Goal: Obtain resource: Obtain resource

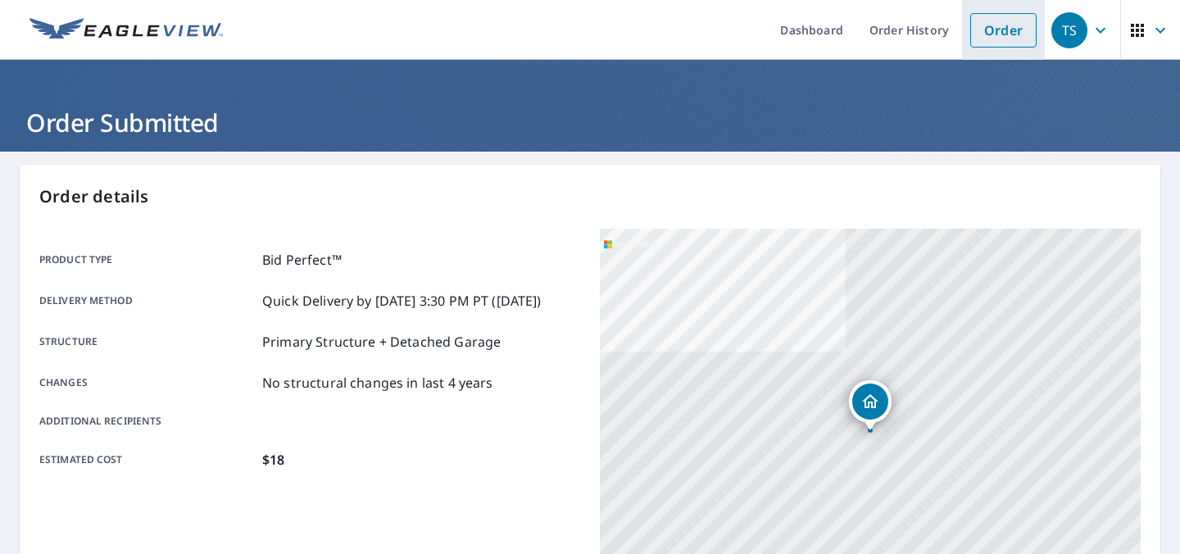
click at [974, 27] on link "Order" at bounding box center [1003, 30] width 66 height 34
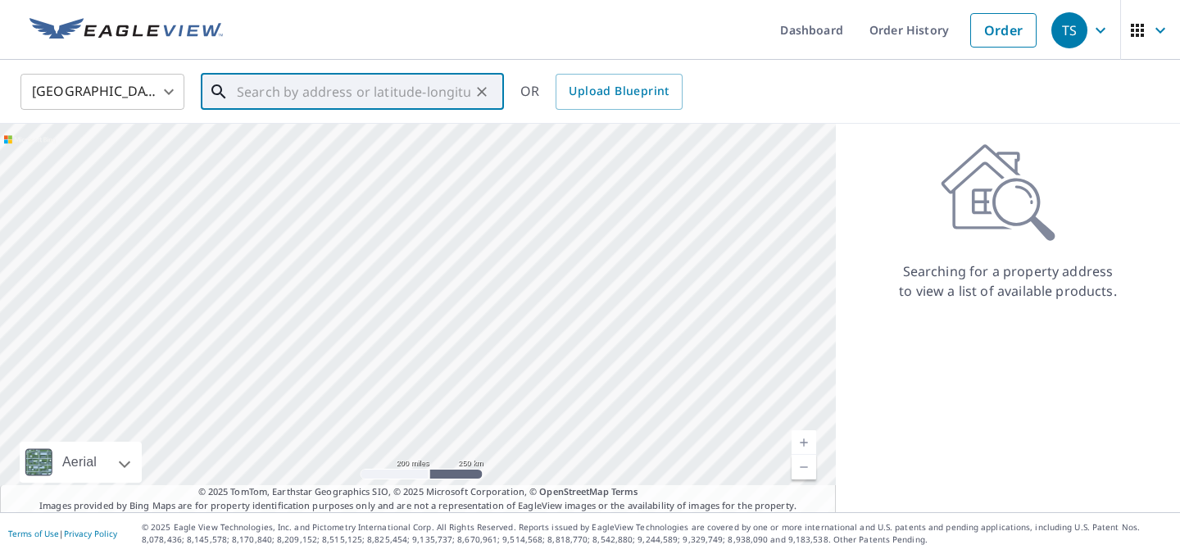
paste input "[STREET_ADDRESS]"
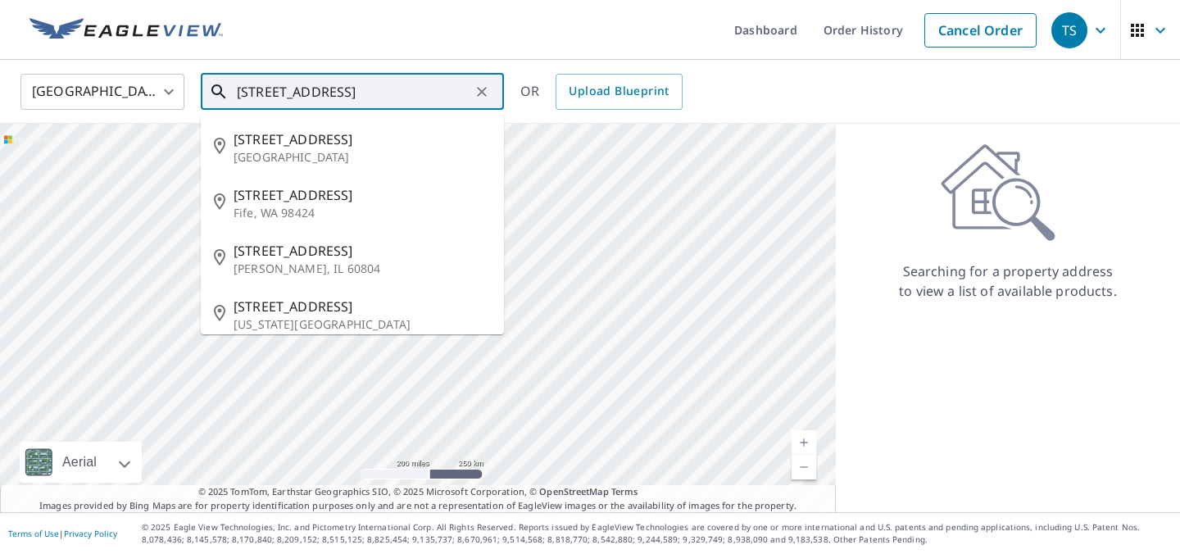
click at [326, 89] on input "[STREET_ADDRESS]" at bounding box center [354, 92] width 234 height 46
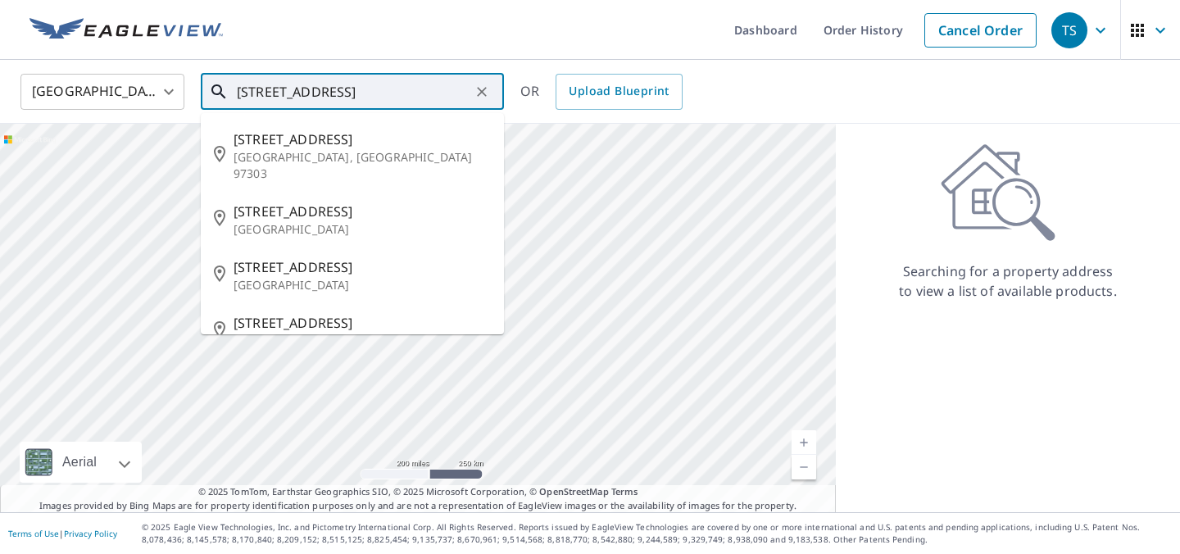
type input "[STREET_ADDRESS]"
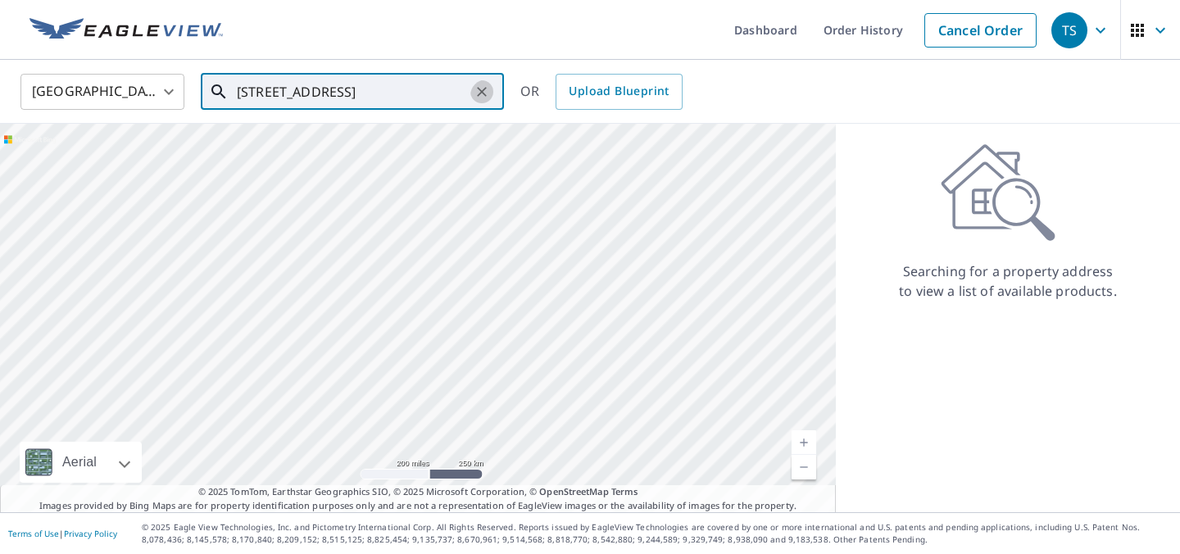
click at [478, 88] on icon "Clear" at bounding box center [482, 92] width 16 height 16
paste input "[STREET_ADDRESS]"
click at [358, 149] on span "[STREET_ADDRESS]" at bounding box center [362, 139] width 257 height 20
type input "[STREET_ADDRESS]"
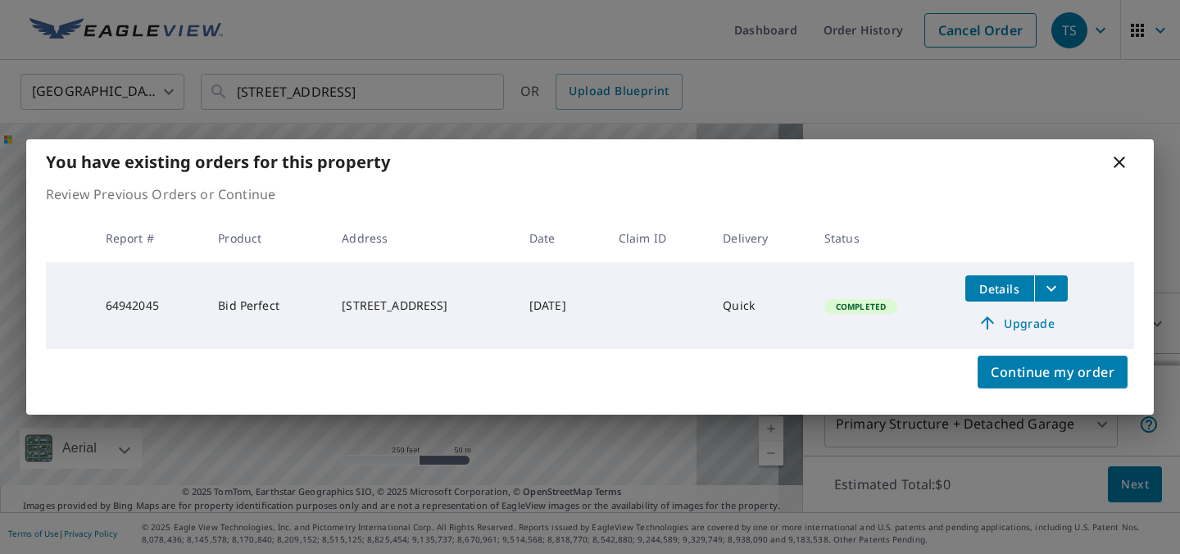
click at [1061, 282] on icon "filesDropdownBtn-64942045" at bounding box center [1051, 289] width 20 height 20
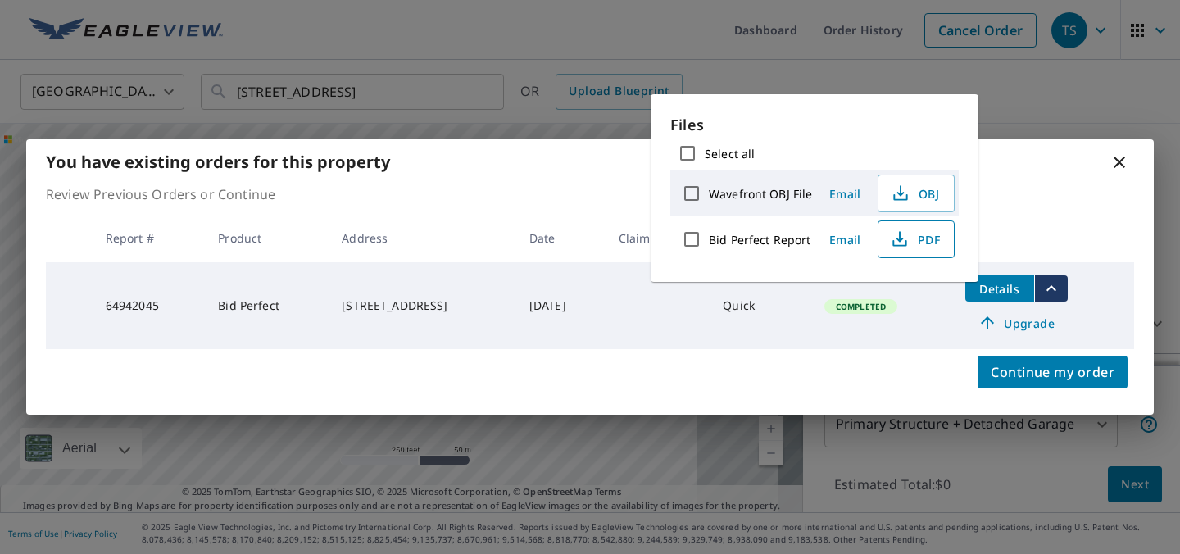
click at [939, 249] on span "PDF" at bounding box center [914, 239] width 52 height 20
click at [1116, 152] on icon at bounding box center [1119, 162] width 20 height 20
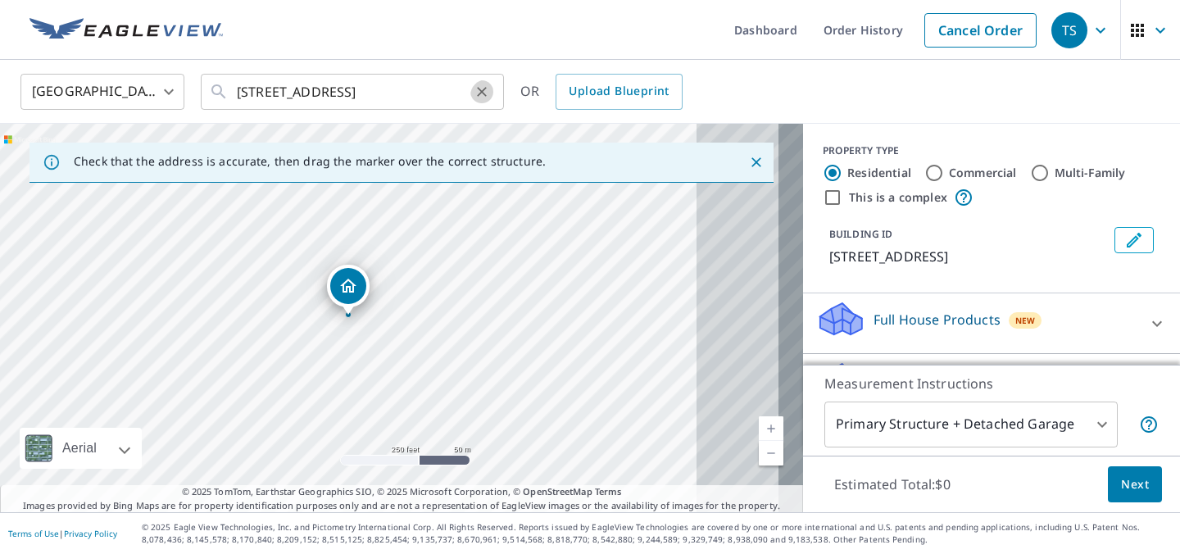
click at [478, 87] on icon "Clear" at bounding box center [482, 92] width 16 height 16
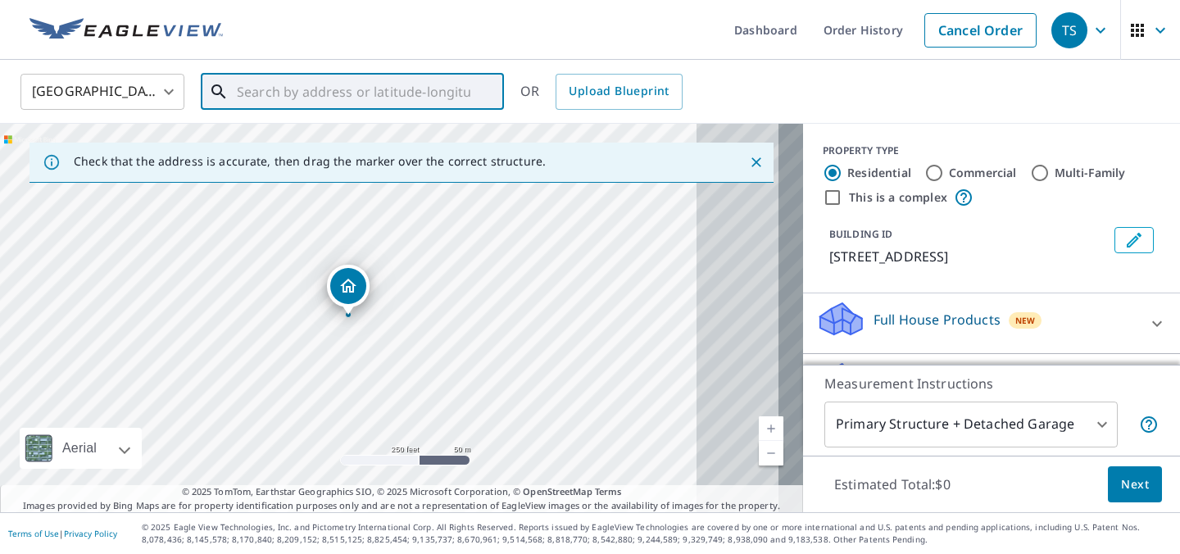
paste input "[STREET_ADDRESS]"
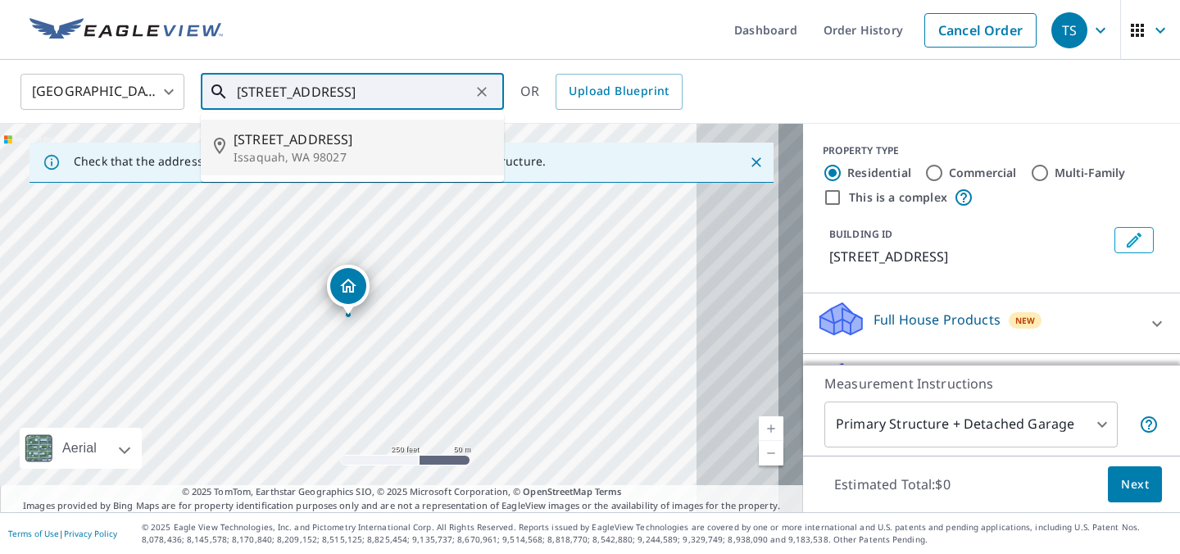
click at [376, 147] on span "[STREET_ADDRESS]" at bounding box center [362, 139] width 257 height 20
type input "[STREET_ADDRESS]"
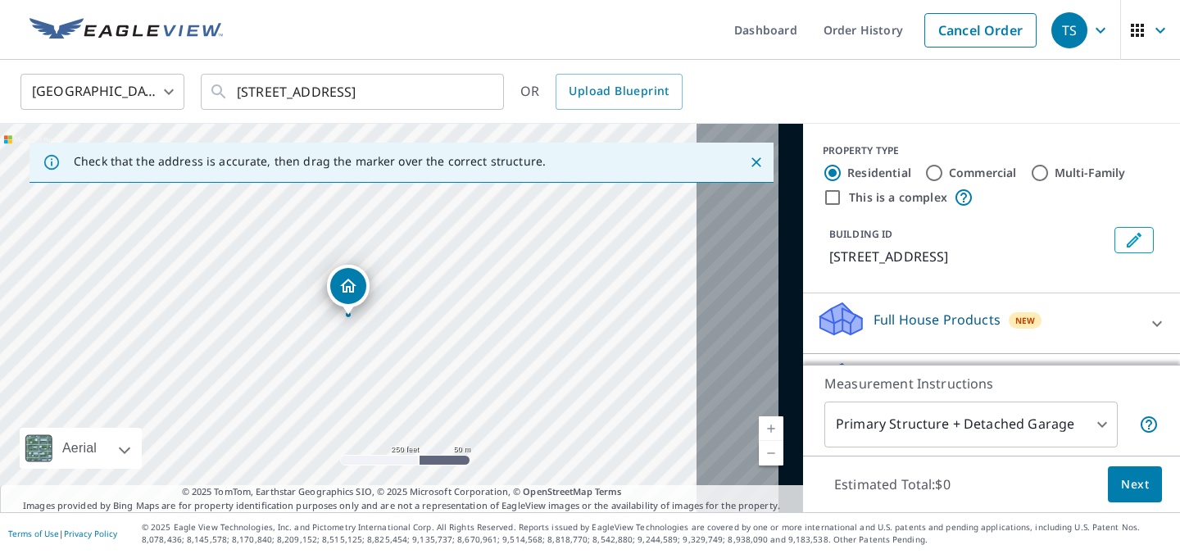
click at [759, 424] on link "Current Level 17, Zoom In" at bounding box center [771, 428] width 25 height 25
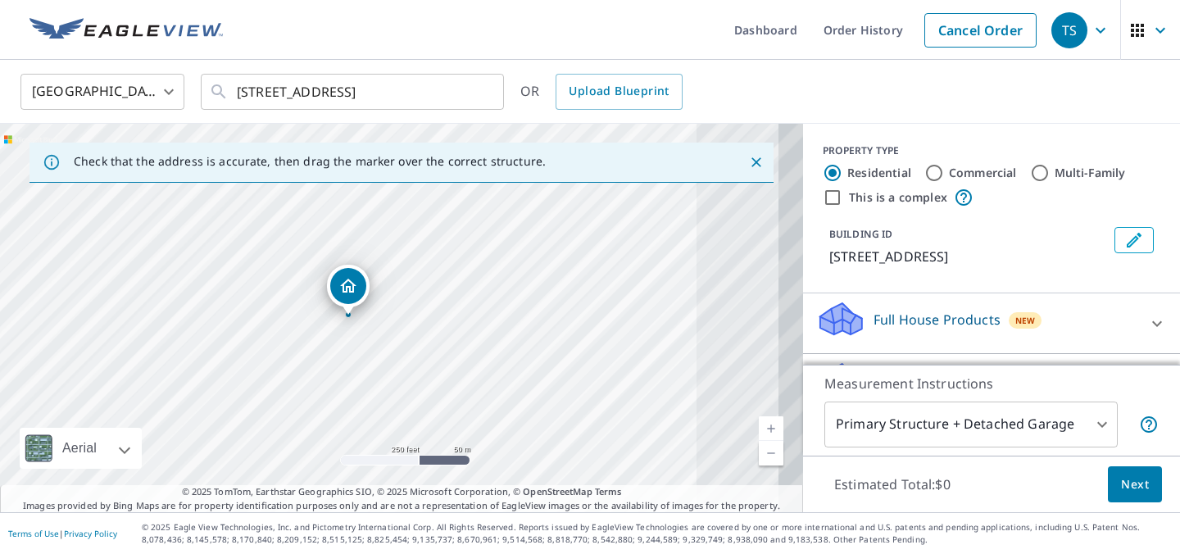
click at [759, 424] on link "Current Level 17, Zoom In" at bounding box center [771, 428] width 25 height 25
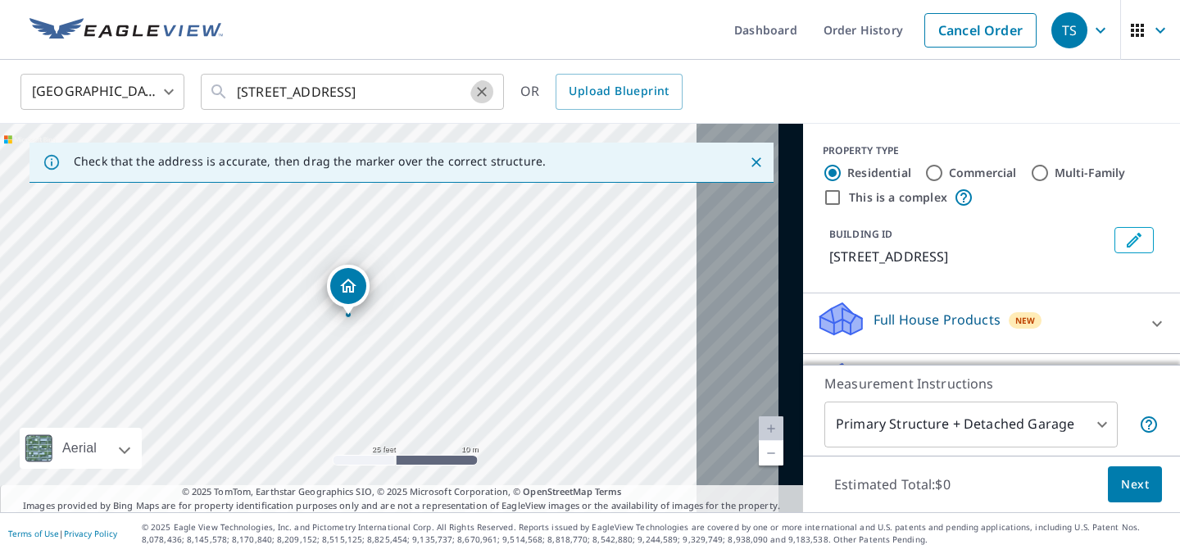
click at [482, 88] on icon "Clear" at bounding box center [482, 92] width 16 height 16
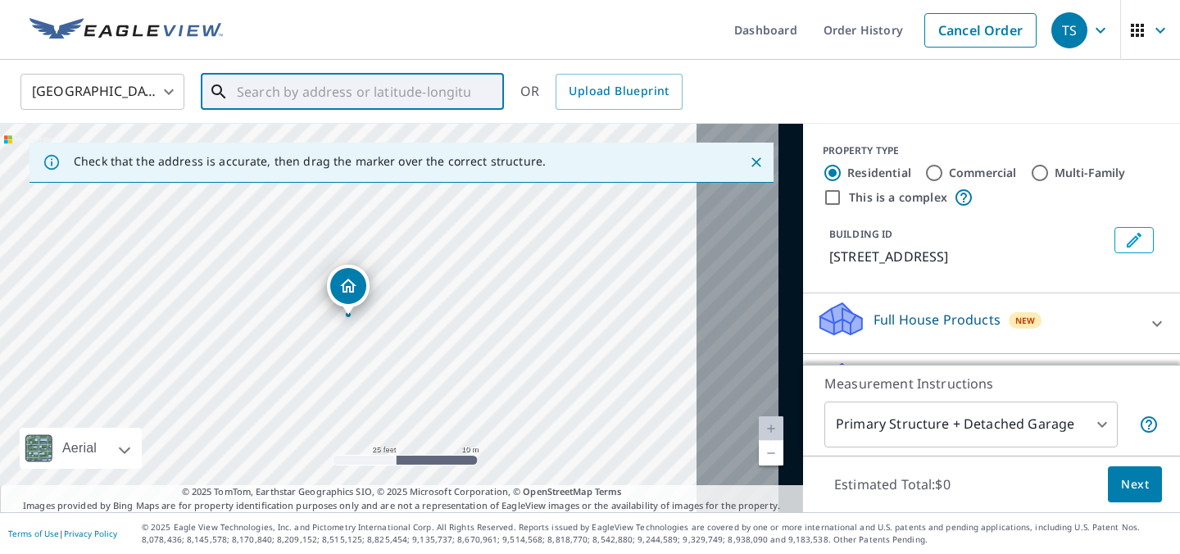
paste input "[STREET_ADDRESS]"
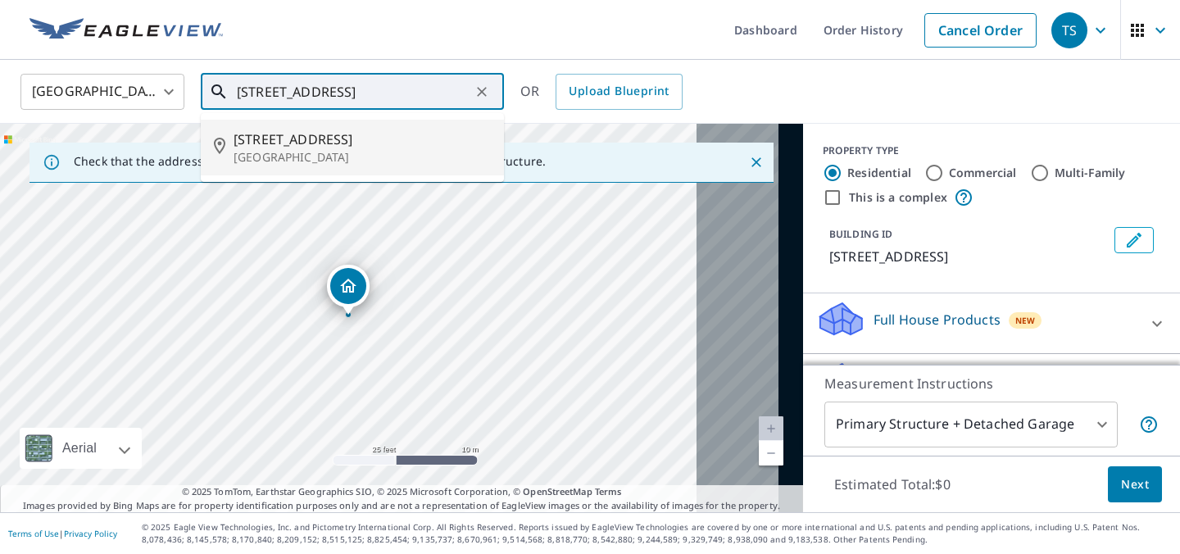
click at [379, 149] on span "[STREET_ADDRESS]" at bounding box center [362, 139] width 257 height 20
type input "[STREET_ADDRESS]"
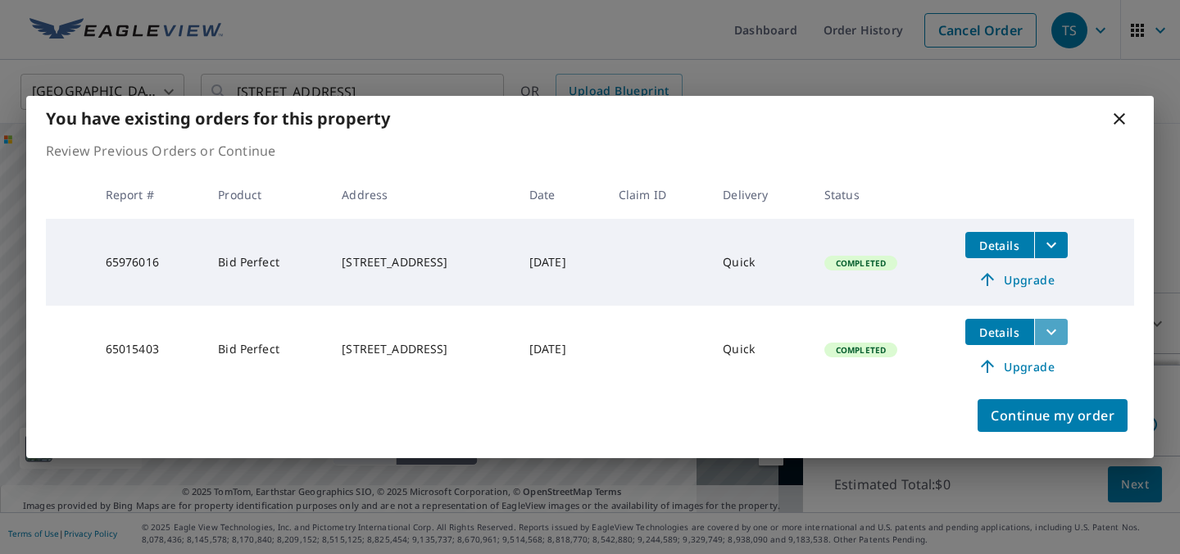
click at [1061, 342] on icon "filesDropdownBtn-65015403" at bounding box center [1051, 332] width 20 height 20
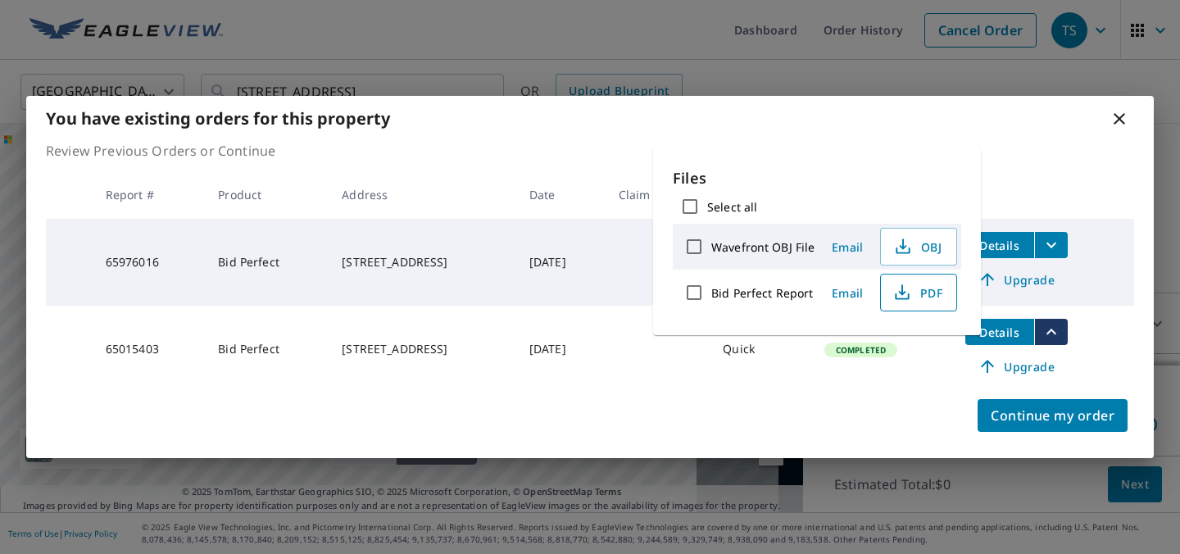
click at [909, 300] on icon "button" at bounding box center [902, 296] width 14 height 7
click at [1113, 113] on icon at bounding box center [1118, 118] width 11 height 11
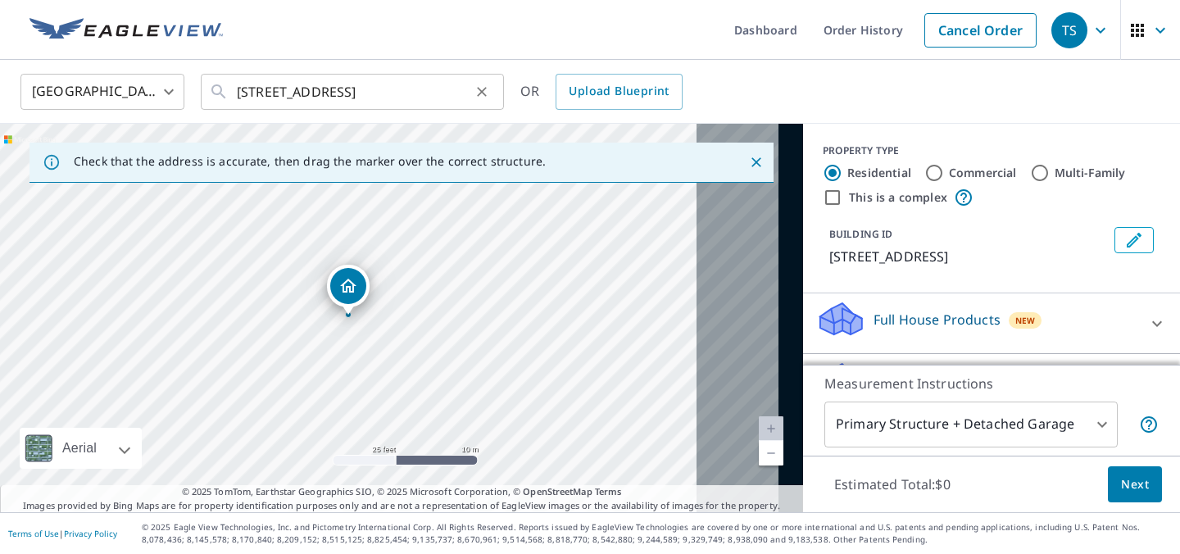
click at [475, 84] on icon "Clear" at bounding box center [482, 92] width 16 height 16
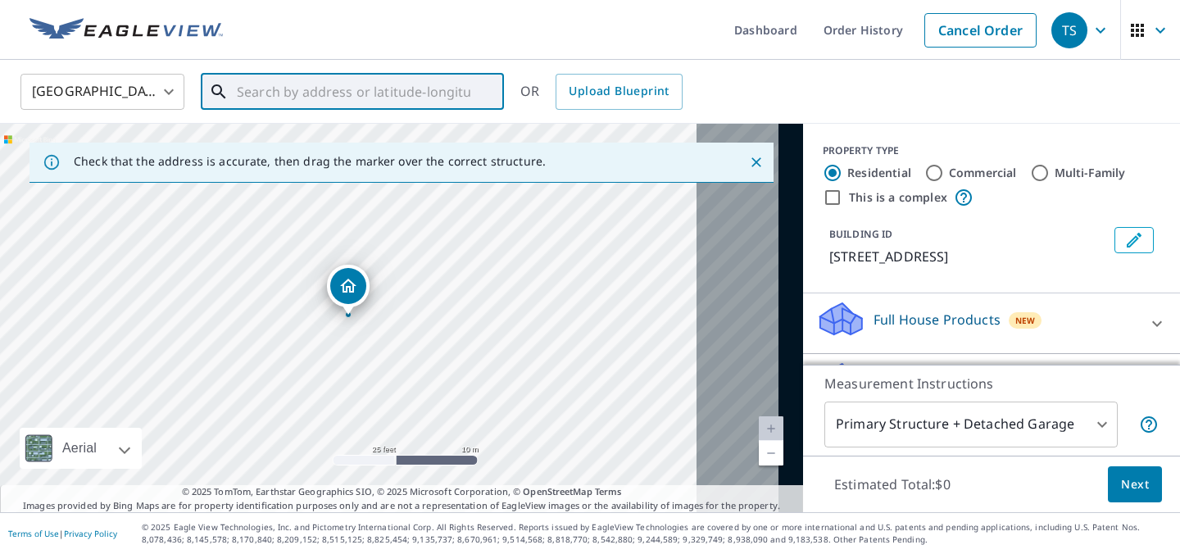
paste input "[STREET_ADDRESS]"
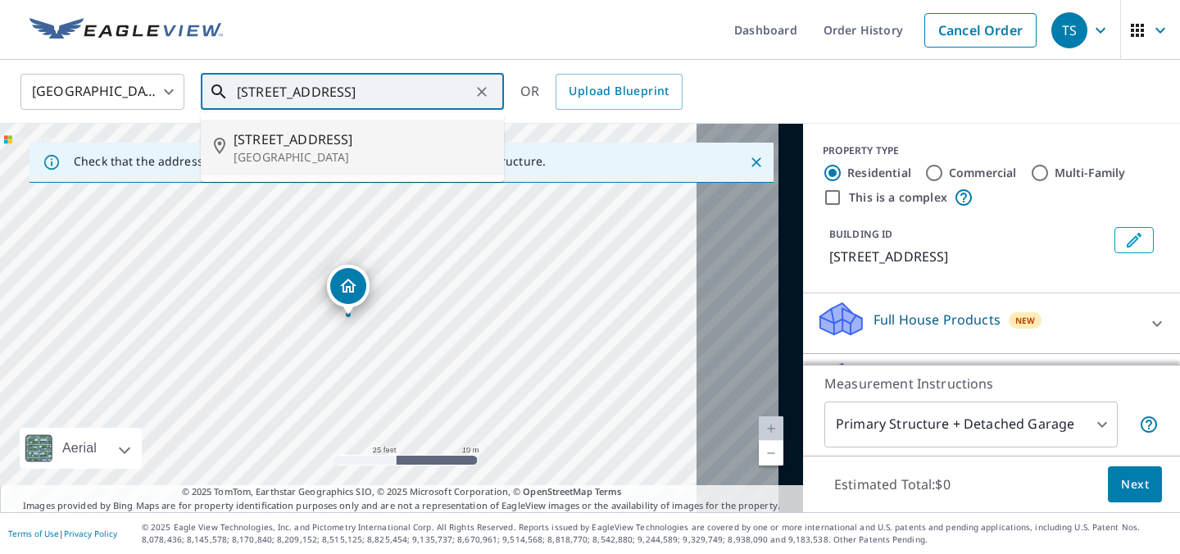
click at [371, 143] on span "[STREET_ADDRESS]" at bounding box center [362, 139] width 257 height 20
type input "[STREET_ADDRESS]"
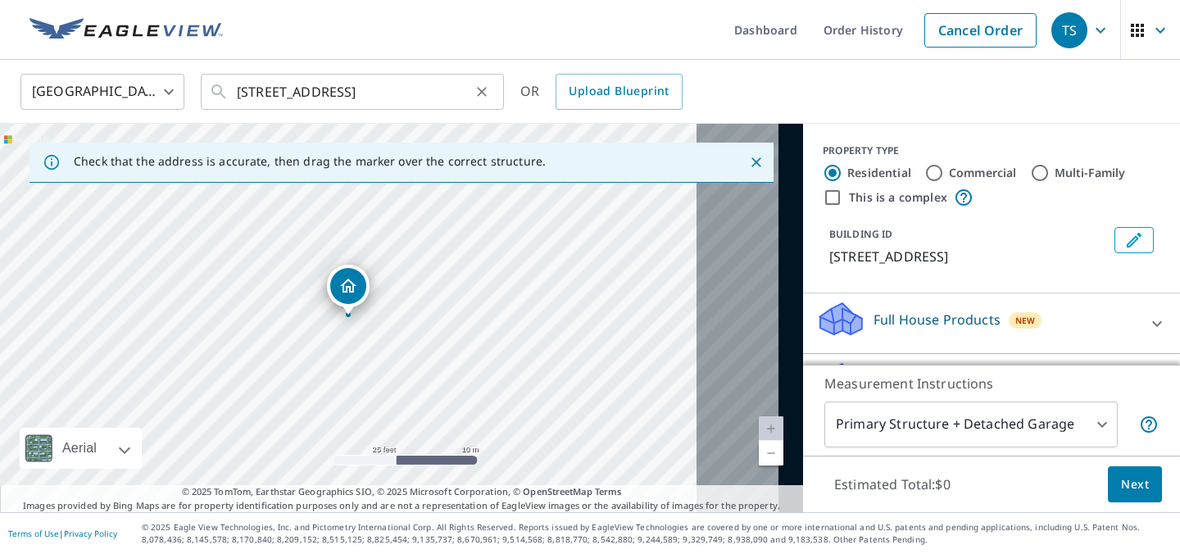
click at [483, 88] on icon "Clear" at bounding box center [482, 92] width 16 height 16
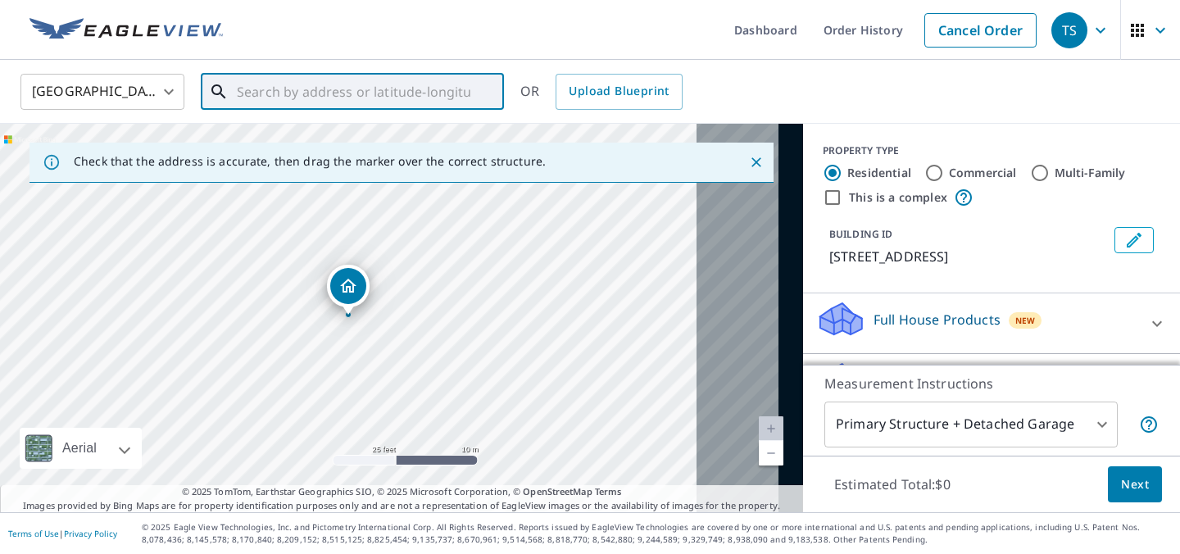
paste input "3449 Northeast [DATE] [GEOGRAPHIC_DATA]"
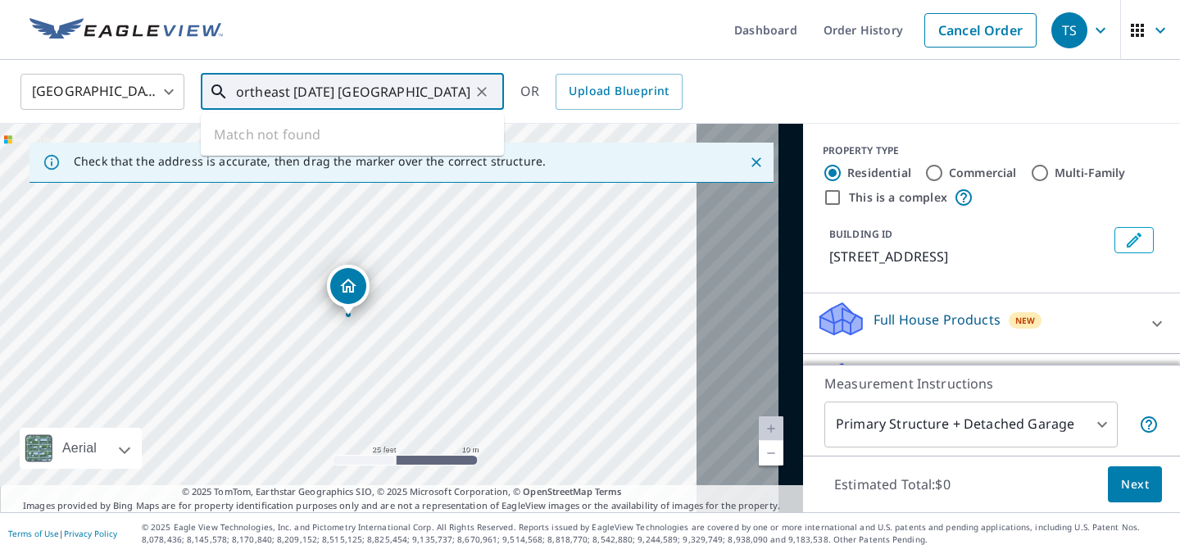
drag, startPoint x: 376, startPoint y: 88, endPoint x: 286, endPoint y: 87, distance: 90.1
click at [286, 87] on input "3449 Northeast [DATE] [GEOGRAPHIC_DATA]" at bounding box center [354, 92] width 234 height 46
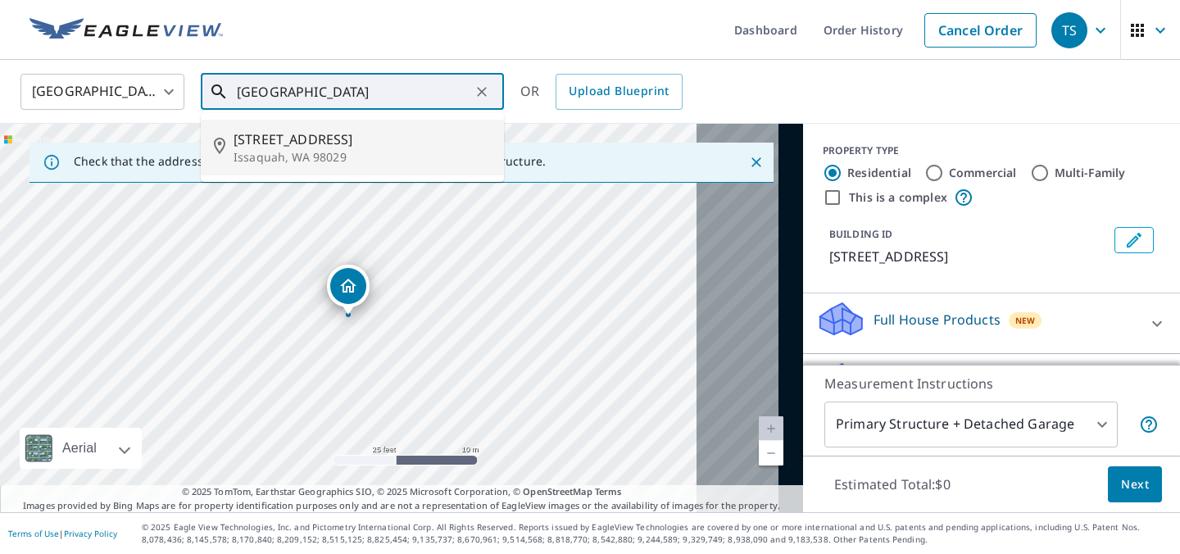
click at [291, 144] on span "[STREET_ADDRESS]" at bounding box center [362, 139] width 257 height 20
type input "[STREET_ADDRESS]"
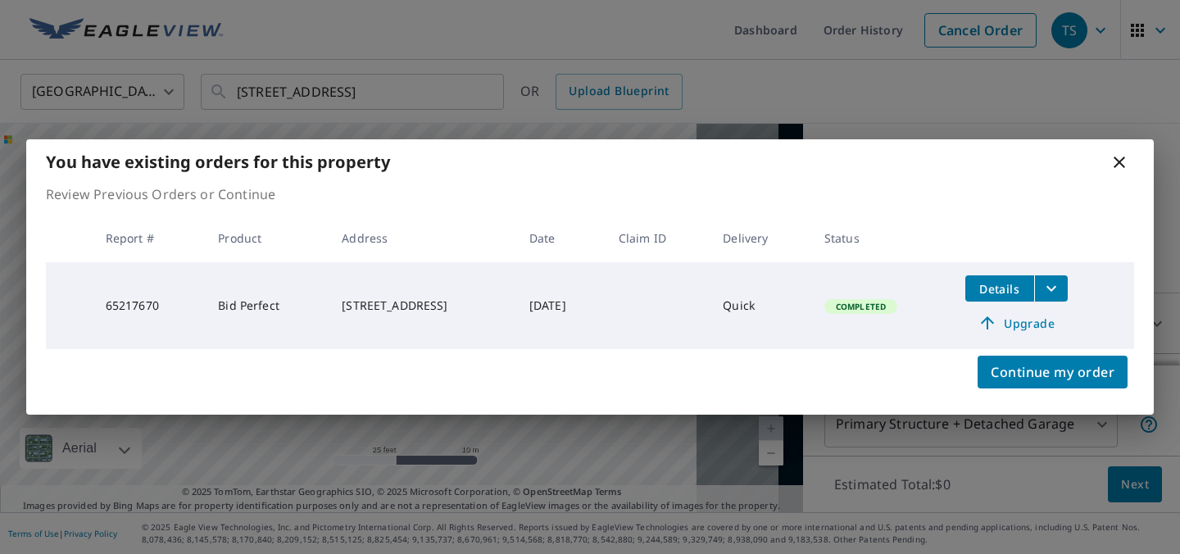
click at [1061, 282] on icon "filesDropdownBtn-65217670" at bounding box center [1051, 289] width 20 height 20
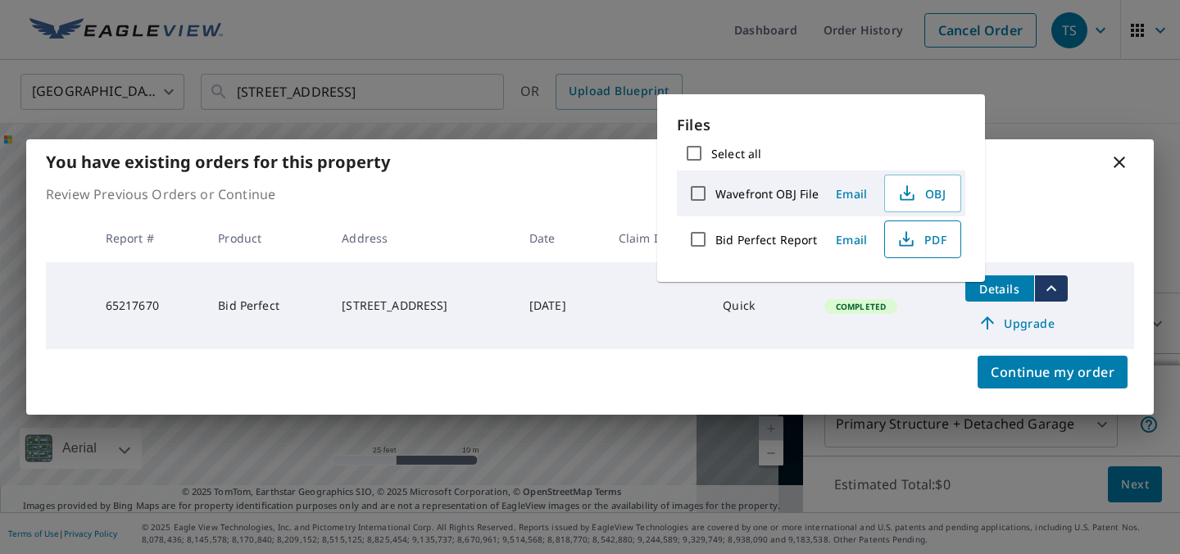
click at [941, 249] on span "PDF" at bounding box center [921, 239] width 52 height 20
click at [1111, 152] on icon at bounding box center [1119, 162] width 20 height 20
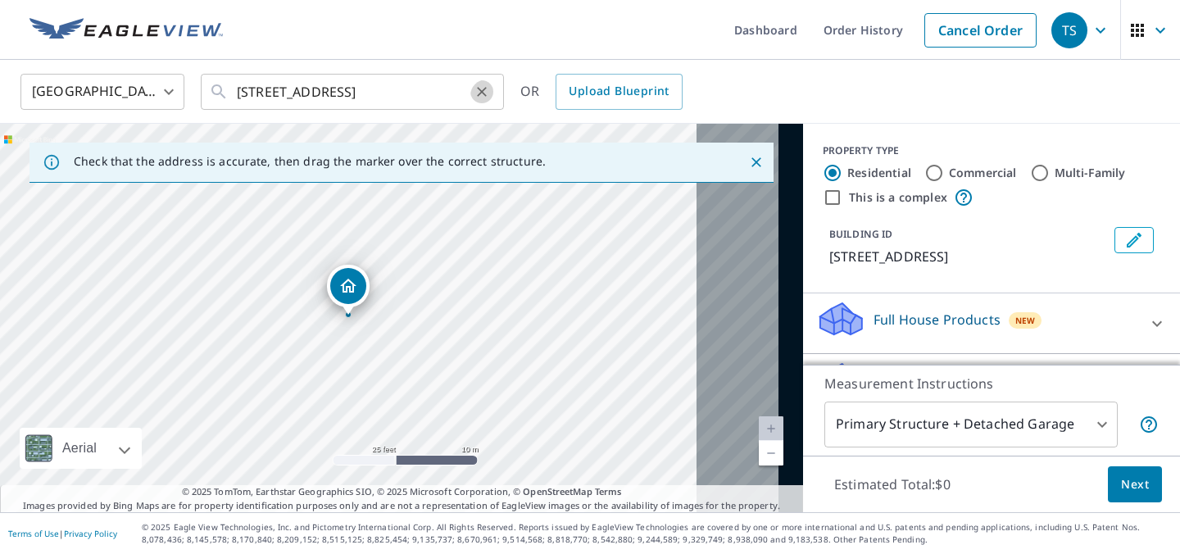
click at [483, 87] on icon "Clear" at bounding box center [482, 92] width 16 height 16
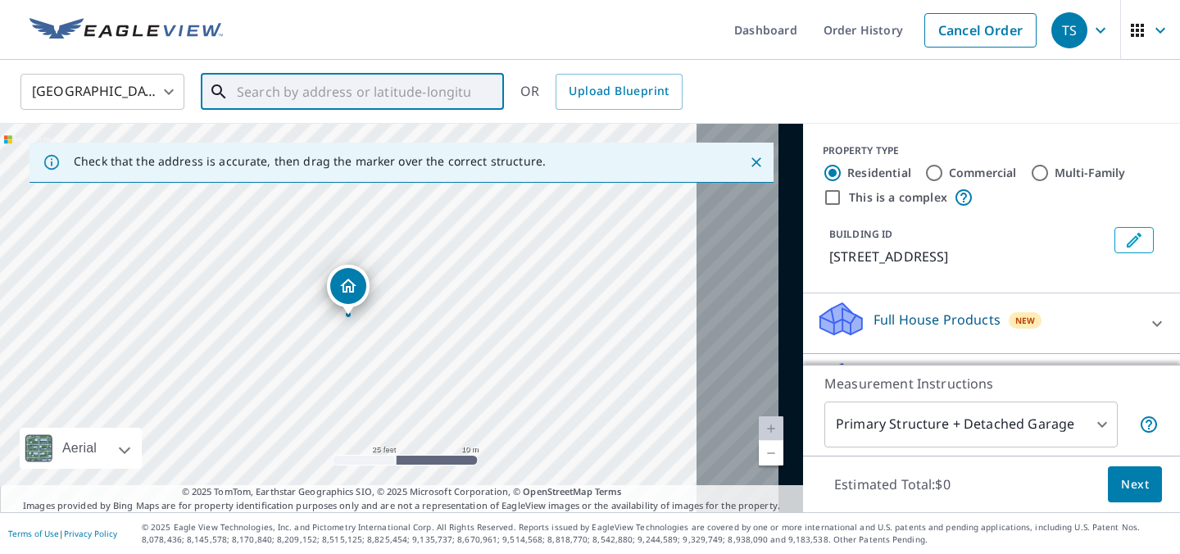
paste input "[STREET_ADDRESS]"
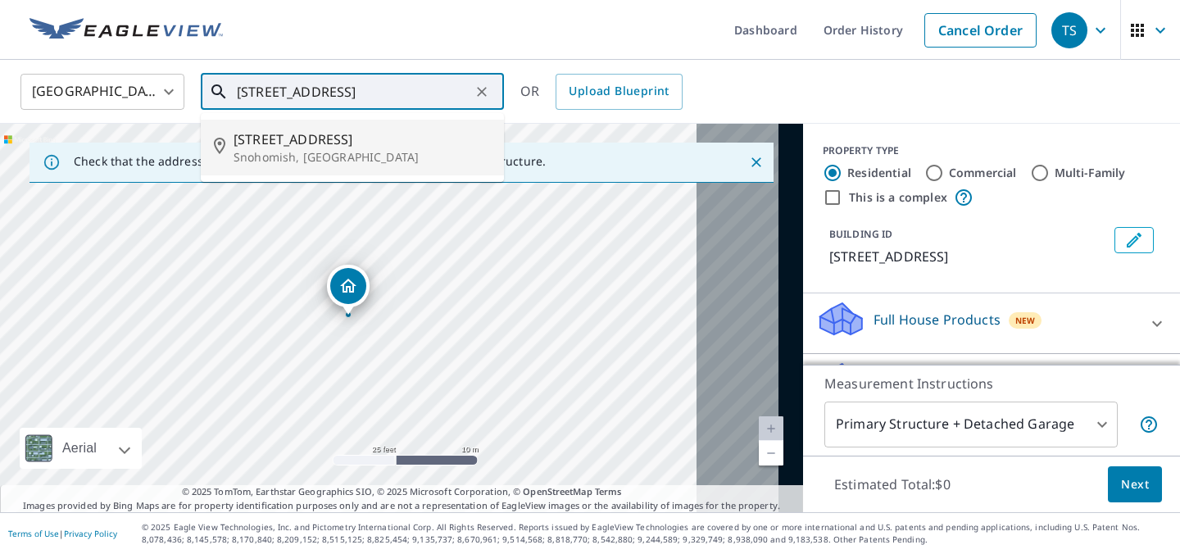
click at [370, 146] on span "[STREET_ADDRESS]" at bounding box center [362, 139] width 257 height 20
type input "[STREET_ADDRESS]"
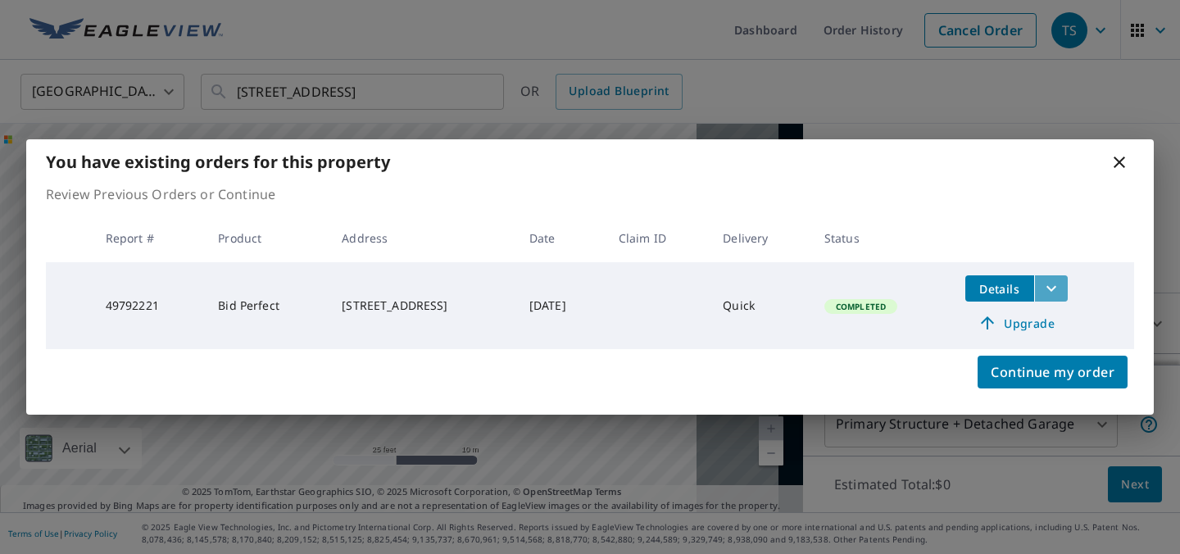
click at [1061, 285] on icon "filesDropdownBtn-49792221" at bounding box center [1051, 289] width 20 height 20
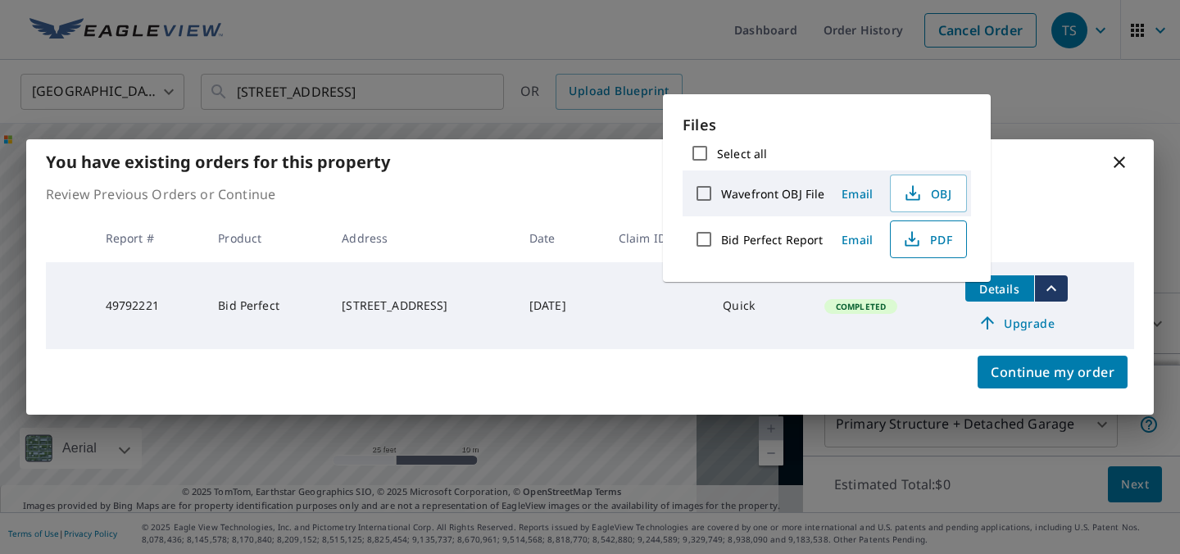
click at [922, 249] on icon "button" at bounding box center [912, 239] width 20 height 20
